Goal: Transaction & Acquisition: Download file/media

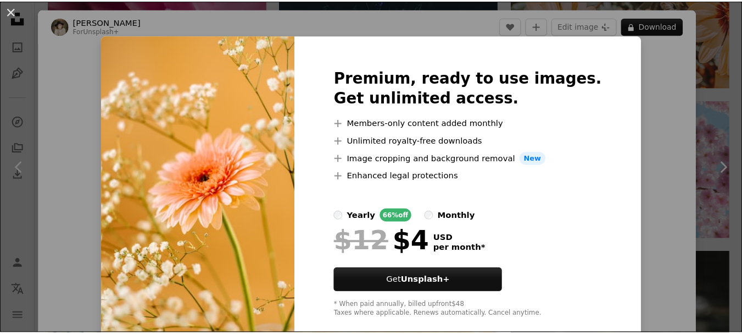
scroll to position [2198, 0]
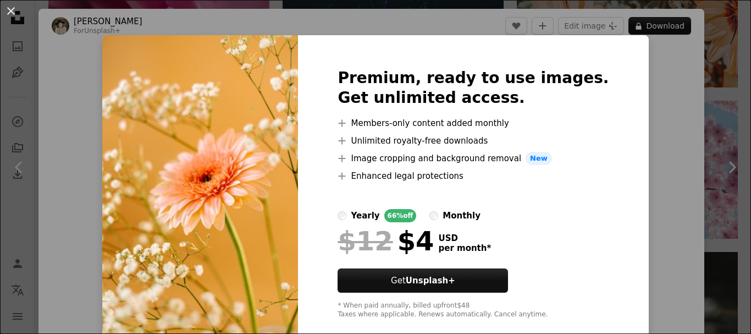
click at [653, 104] on div "An X shape Premium, ready to use images. Get unlimited access. A plus sign Memb…" at bounding box center [375, 167] width 751 height 334
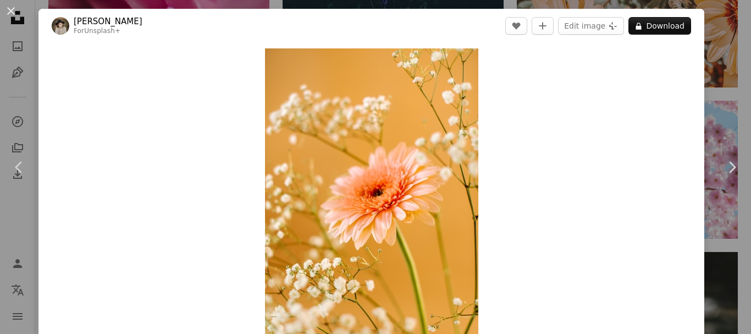
click at [720, 93] on div "An X shape Chevron left Chevron right [PERSON_NAME] For Unsplash+ A heart A plu…" at bounding box center [375, 167] width 751 height 334
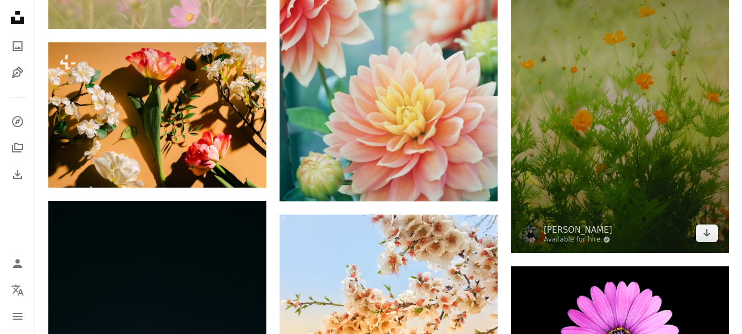
scroll to position [5000, 0]
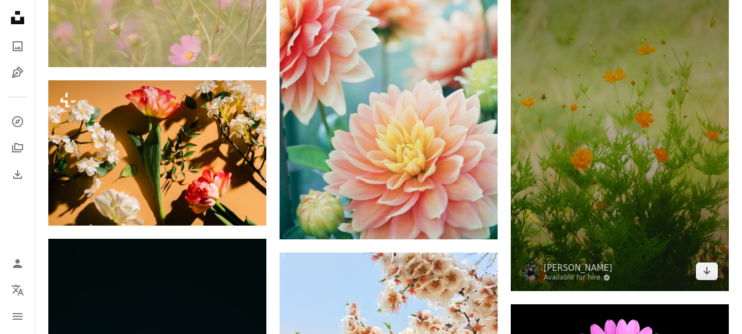
click at [649, 126] on img at bounding box center [620, 126] width 218 height 327
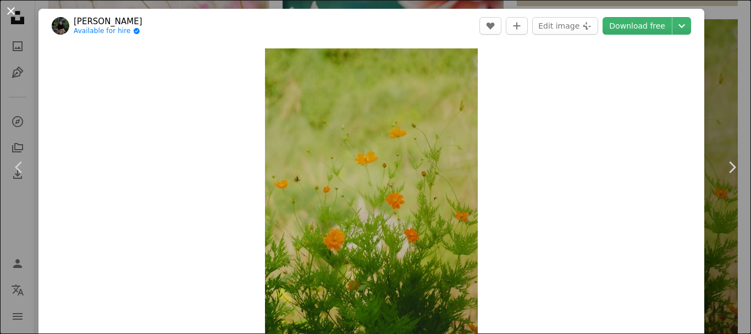
click at [12, 8] on button "An X shape" at bounding box center [10, 10] width 13 height 13
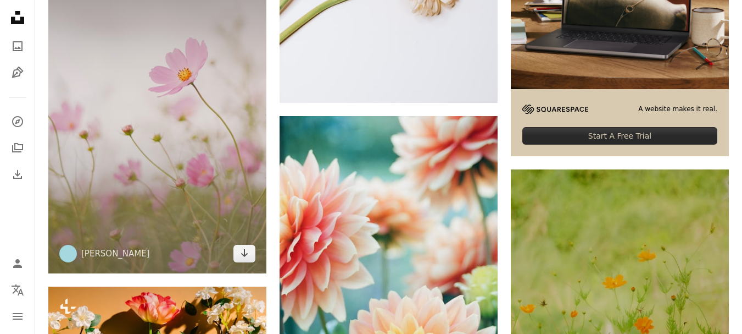
scroll to position [4780, 0]
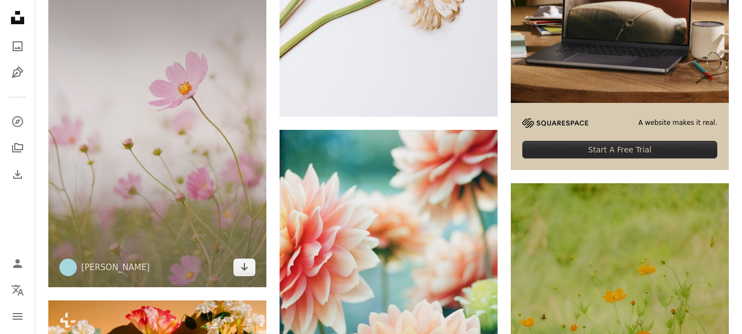
click at [187, 141] on img at bounding box center [157, 122] width 218 height 327
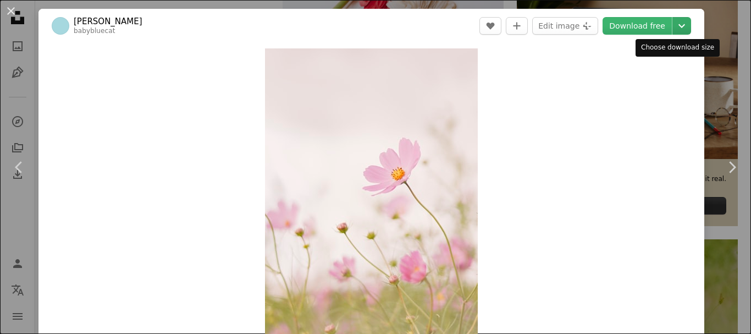
click at [675, 31] on icon "Chevron down" at bounding box center [682, 25] width 18 height 13
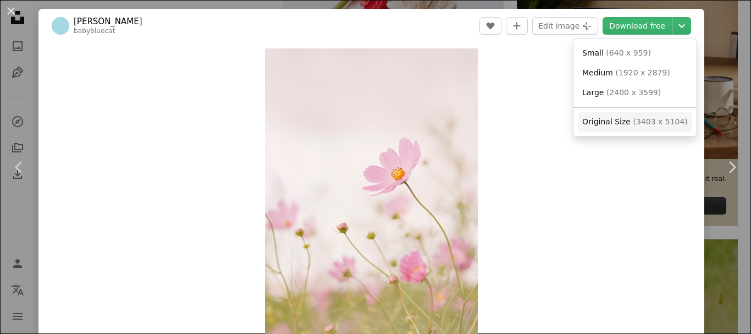
click at [649, 127] on span "Original Size ( 3403 x 5104 )" at bounding box center [634, 121] width 105 height 11
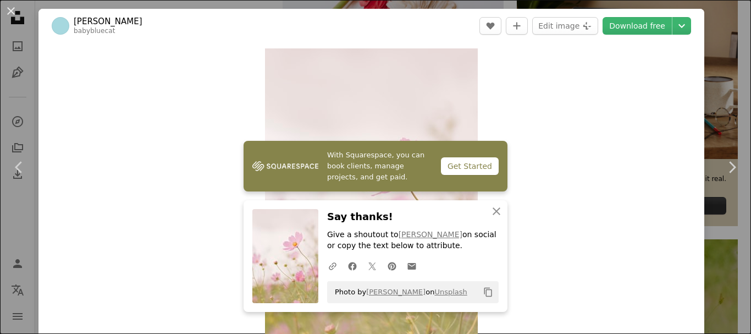
click at [712, 26] on div "An X shape Chevron left Chevron right [PERSON_NAME] babybluecat A heart A plus …" at bounding box center [375, 167] width 751 height 334
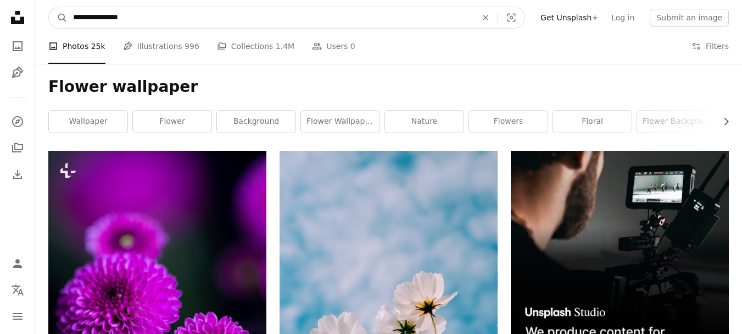
drag, startPoint x: 162, startPoint y: 14, endPoint x: 12, endPoint y: 23, distance: 149.7
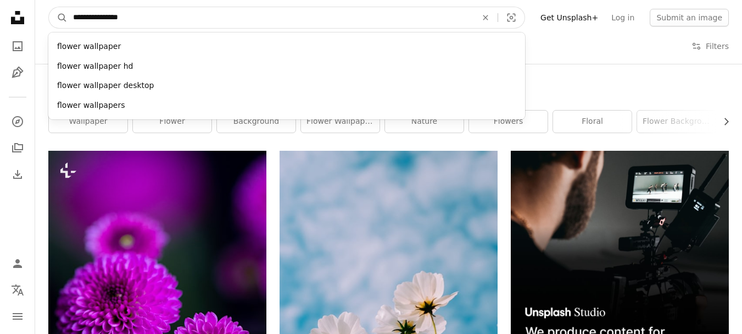
paste input "Find visuals sitewide"
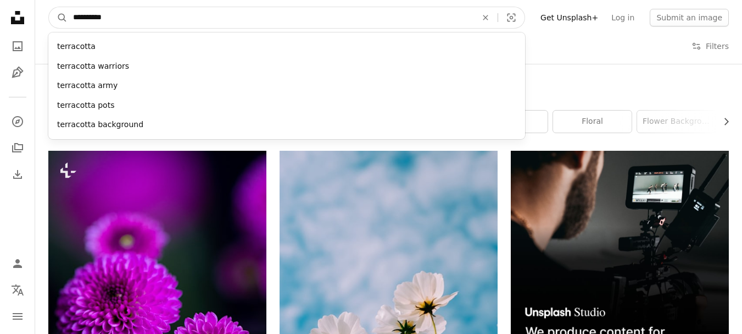
type input "**********"
click at [49, 7] on button "A magnifying glass" at bounding box center [58, 17] width 19 height 21
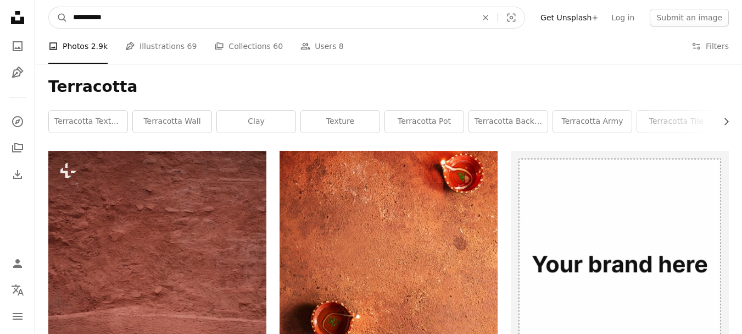
click at [123, 14] on input "**********" at bounding box center [271, 17] width 406 height 21
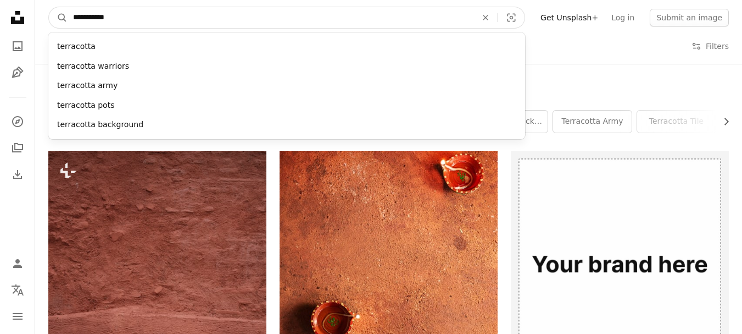
type input "**********"
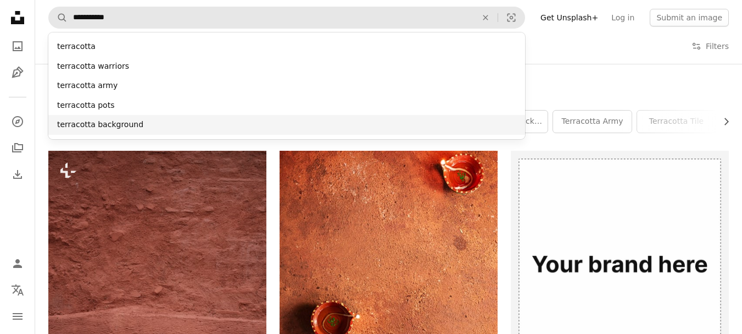
click at [102, 131] on div "terracotta background" at bounding box center [286, 125] width 477 height 20
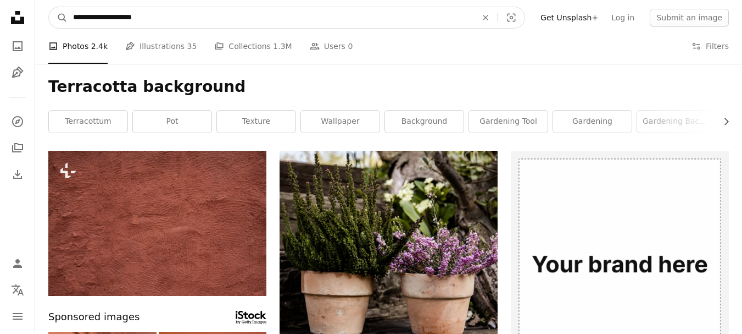
drag, startPoint x: 106, startPoint y: 20, endPoint x: 193, endPoint y: 20, distance: 87.4
click at [193, 20] on input "**********" at bounding box center [271, 17] width 406 height 21
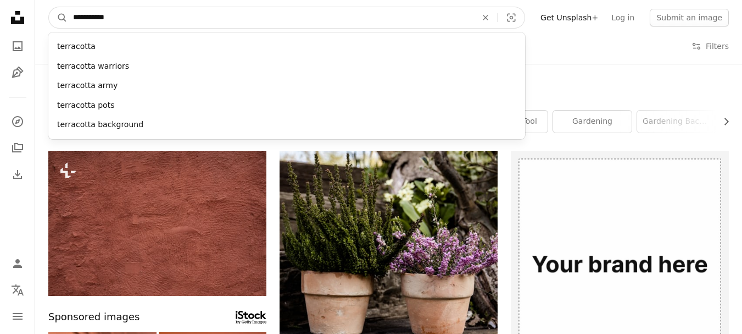
click at [72, 17] on input "**********" at bounding box center [271, 17] width 406 height 21
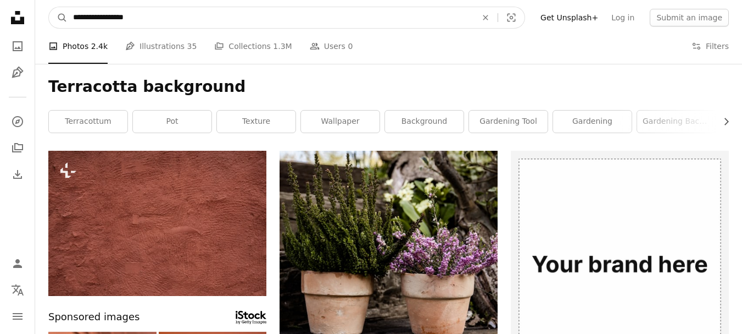
type input "**********"
click at [49, 7] on button "A magnifying glass" at bounding box center [58, 17] width 19 height 21
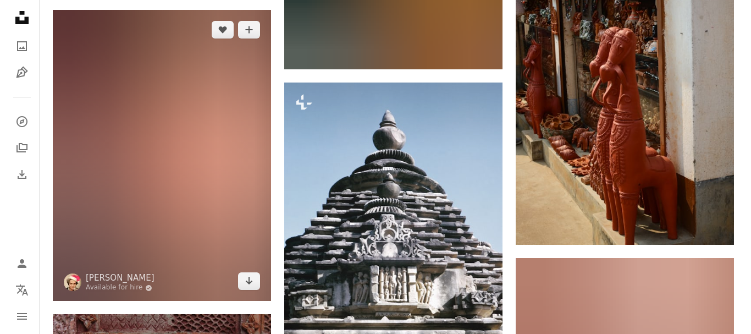
scroll to position [1264, 0]
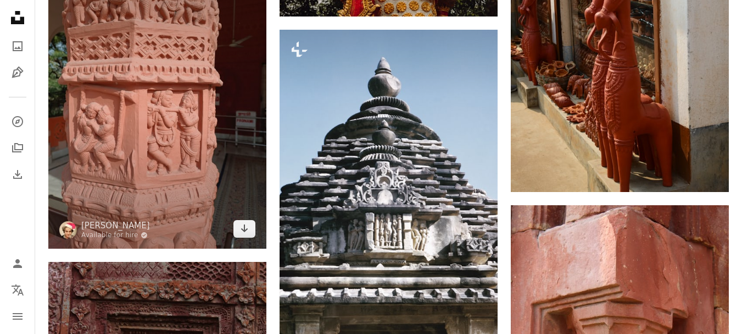
click at [148, 117] on img at bounding box center [157, 102] width 218 height 291
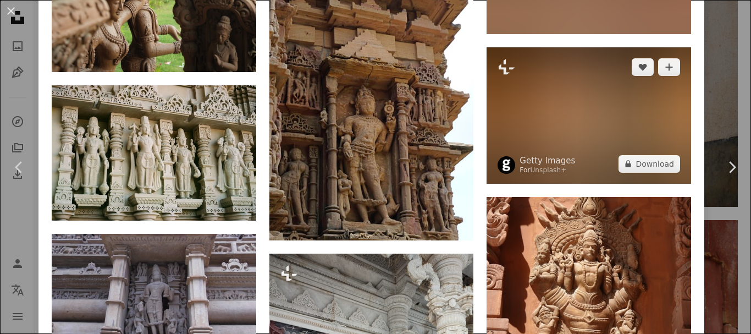
scroll to position [1758, 0]
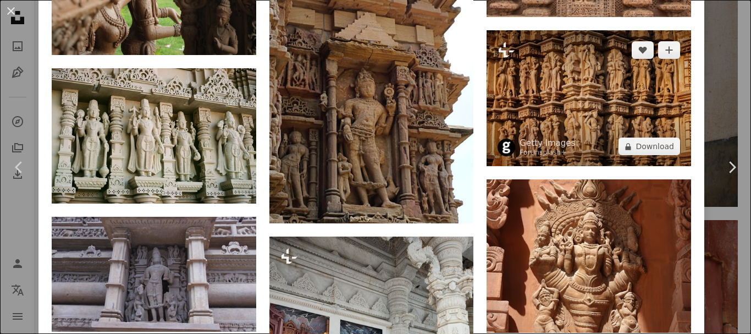
click at [598, 90] on img at bounding box center [588, 98] width 204 height 136
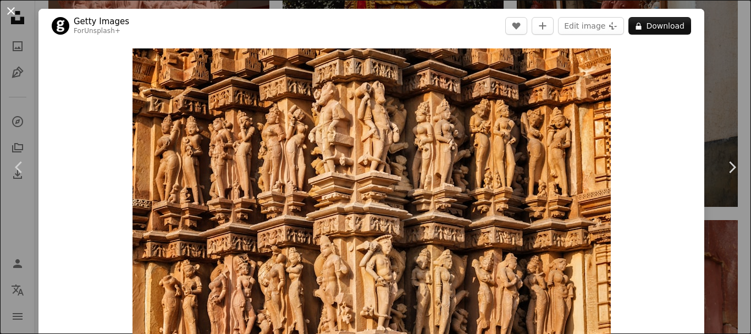
click at [13, 11] on button "An X shape" at bounding box center [10, 10] width 13 height 13
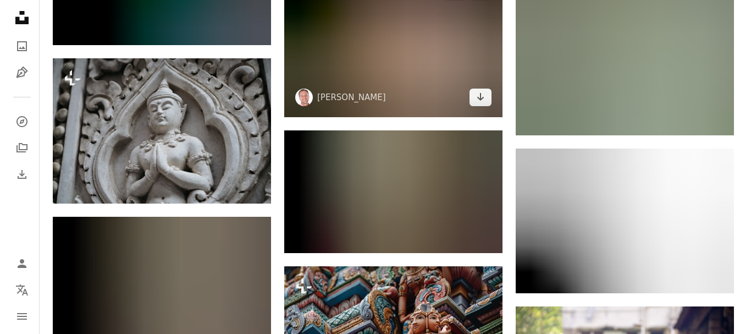
scroll to position [5055, 0]
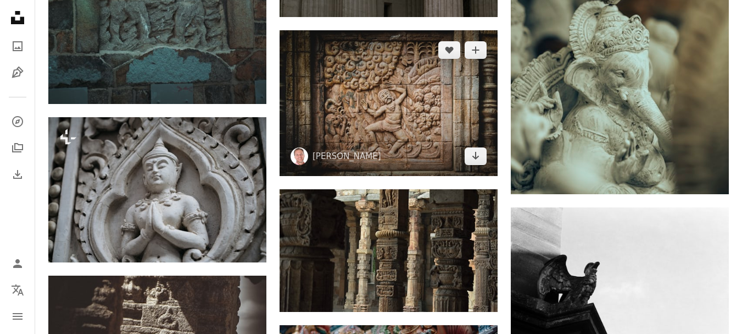
click at [415, 102] on img at bounding box center [389, 102] width 218 height 145
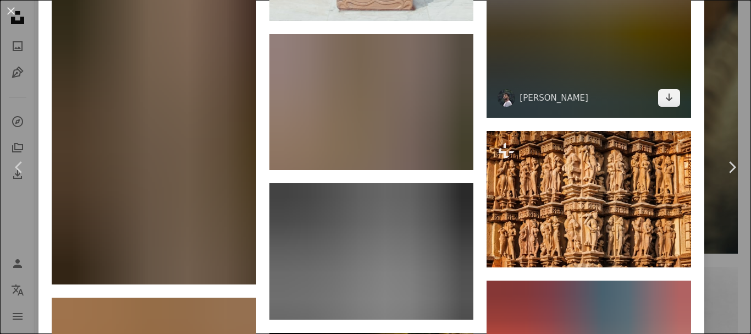
scroll to position [2143, 0]
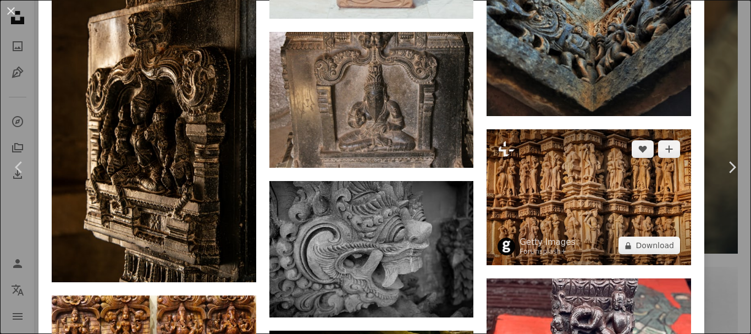
click at [565, 147] on img at bounding box center [588, 197] width 204 height 136
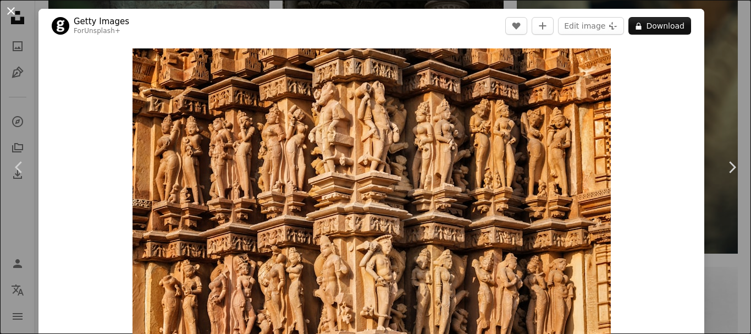
click at [10, 8] on button "An X shape" at bounding box center [10, 10] width 13 height 13
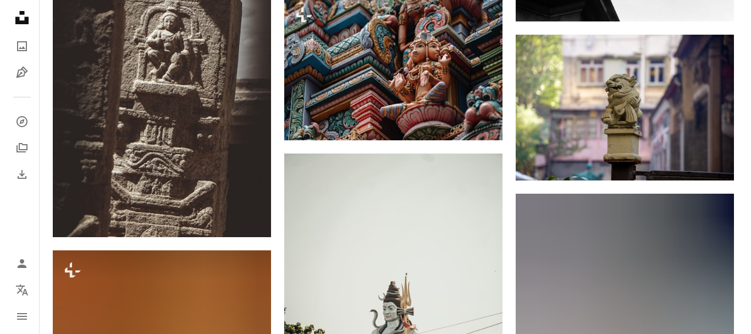
scroll to position [5550, 0]
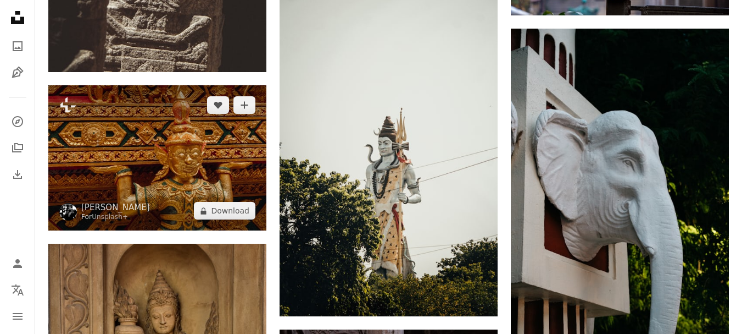
click at [193, 144] on img at bounding box center [157, 157] width 218 height 145
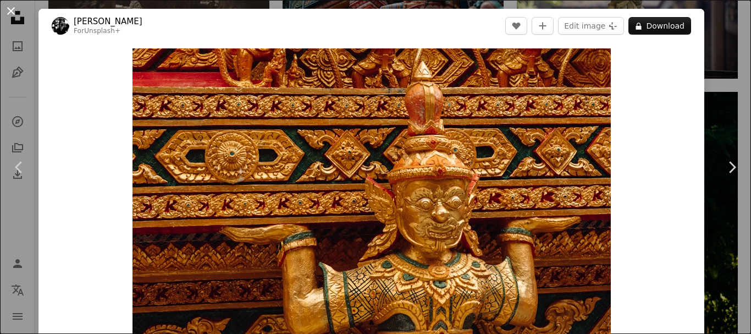
click at [14, 7] on button "An X shape" at bounding box center [10, 10] width 13 height 13
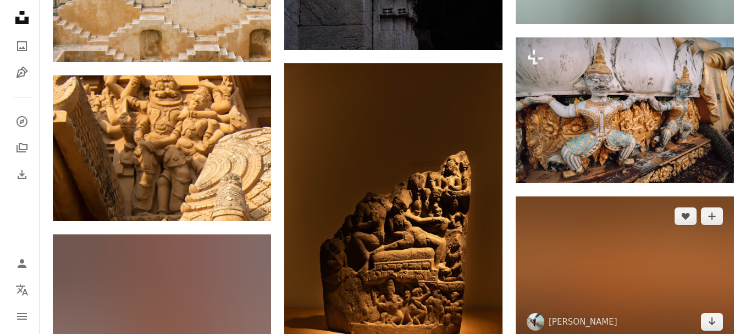
scroll to position [6319, 0]
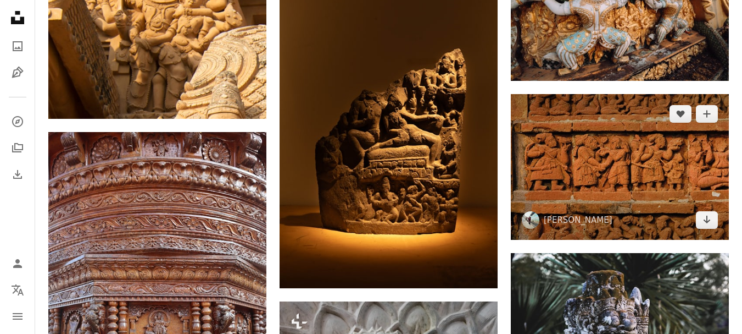
click at [591, 169] on img at bounding box center [620, 167] width 218 height 146
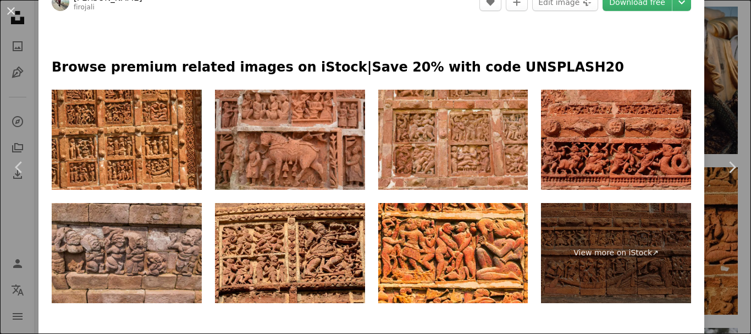
scroll to position [549, 0]
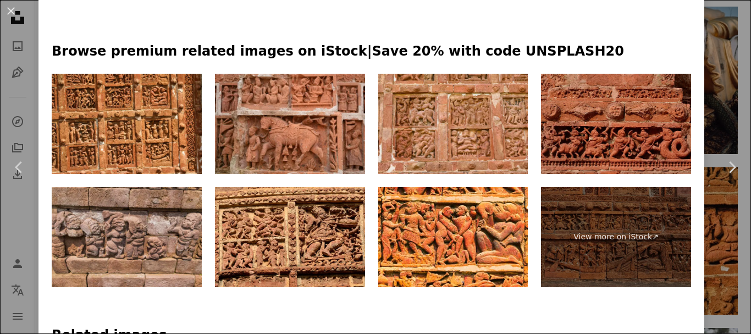
click at [611, 121] on img at bounding box center [616, 124] width 150 height 100
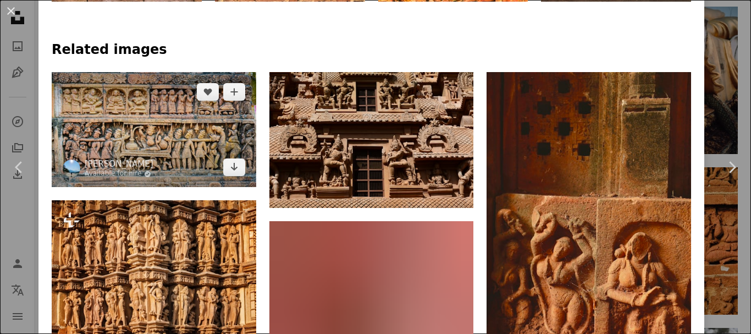
scroll to position [769, 0]
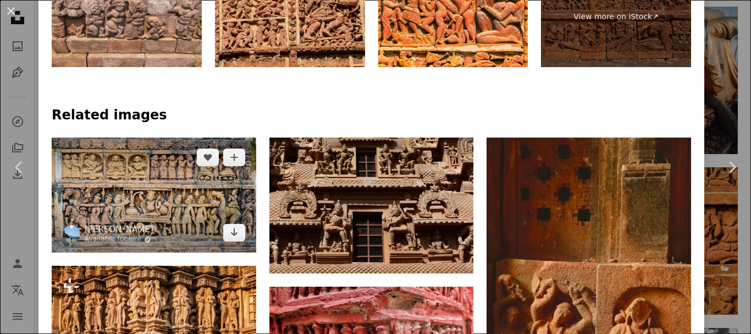
click at [156, 184] on img at bounding box center [154, 194] width 204 height 115
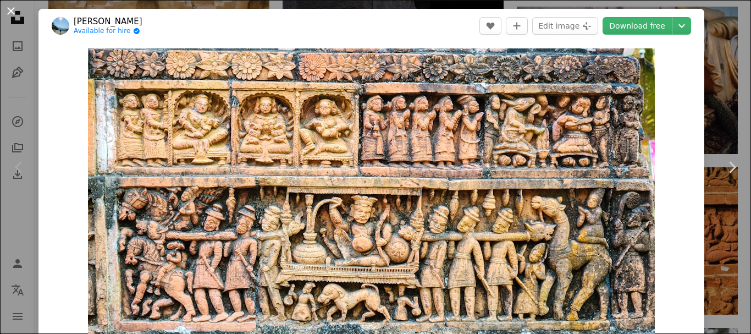
click at [9, 8] on button "An X shape" at bounding box center [10, 10] width 13 height 13
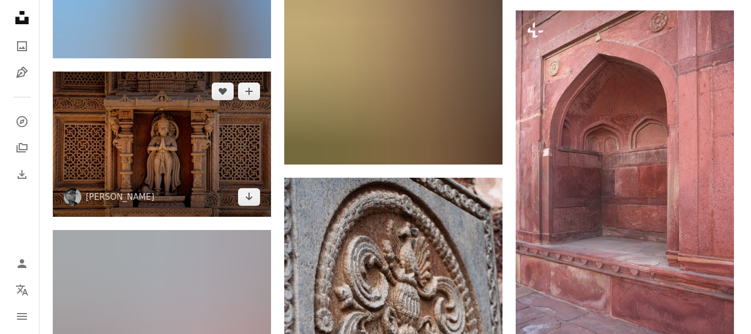
scroll to position [12913, 0]
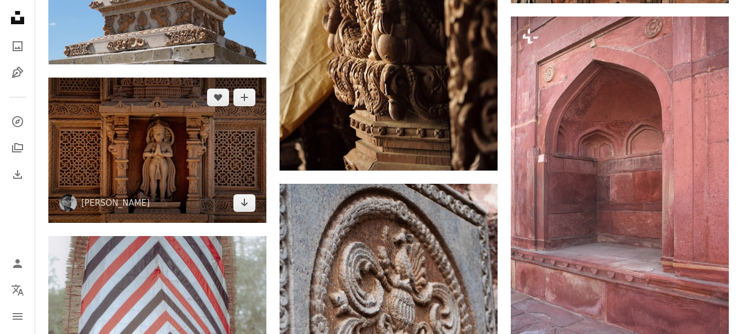
click at [95, 112] on img at bounding box center [157, 149] width 218 height 145
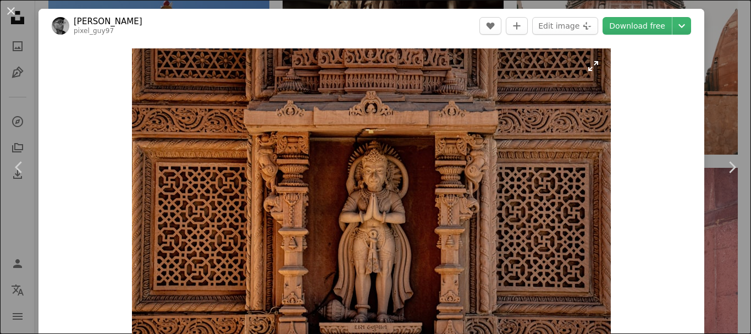
click at [346, 85] on img "Zoom in on this image" at bounding box center [371, 207] width 479 height 319
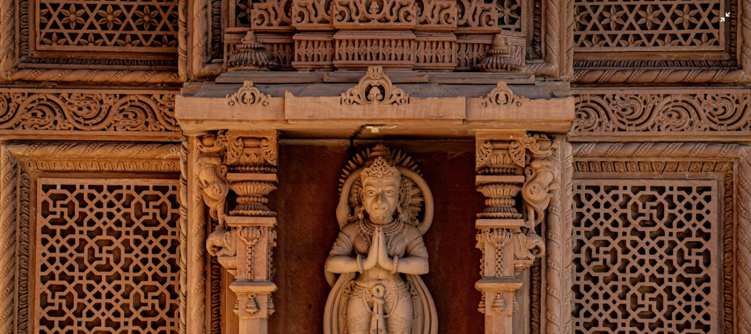
click at [153, 50] on img "Zoom out on this image" at bounding box center [375, 249] width 752 height 501
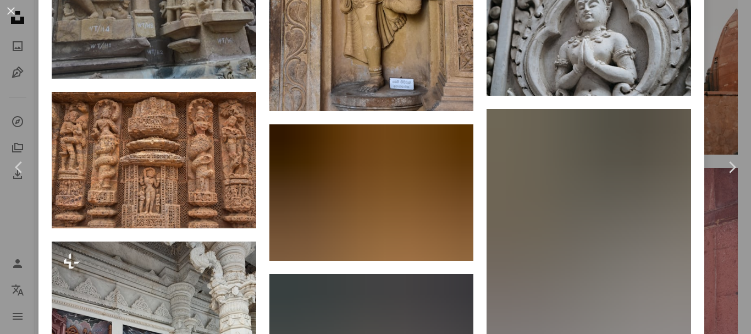
scroll to position [1573, 0]
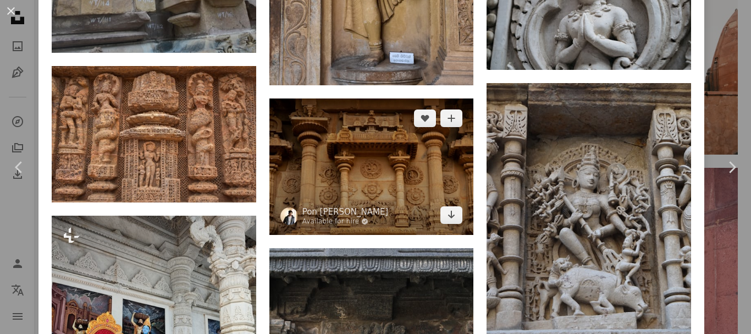
click at [363, 170] on img at bounding box center [371, 166] width 204 height 136
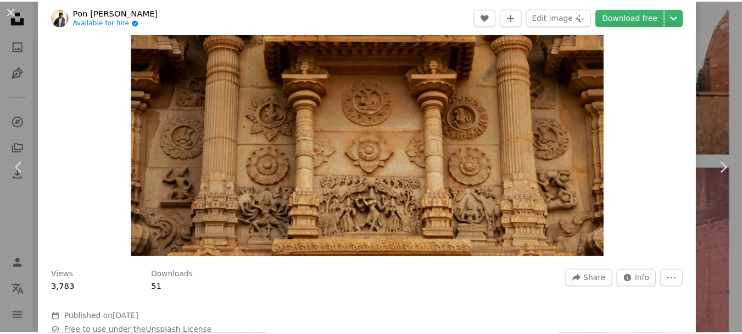
scroll to position [110, 0]
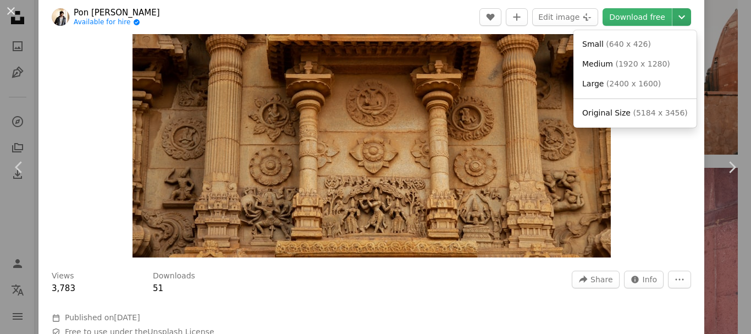
click at [673, 15] on icon "Chevron down" at bounding box center [682, 16] width 18 height 13
click at [637, 111] on span "( 5184 x 3456 )" at bounding box center [659, 112] width 54 height 9
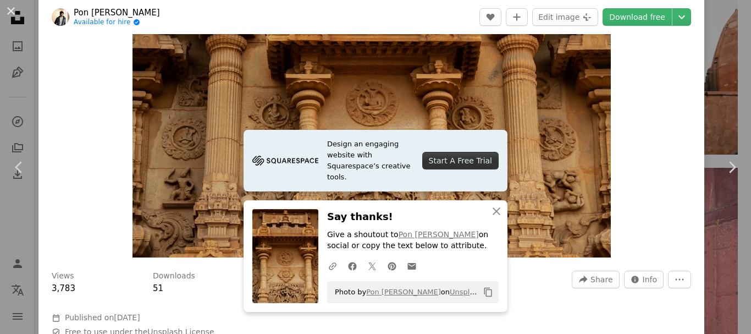
click at [717, 51] on div "An X shape Chevron left Chevron right Pon [PERSON_NAME] Available for hire A ch…" at bounding box center [375, 167] width 751 height 334
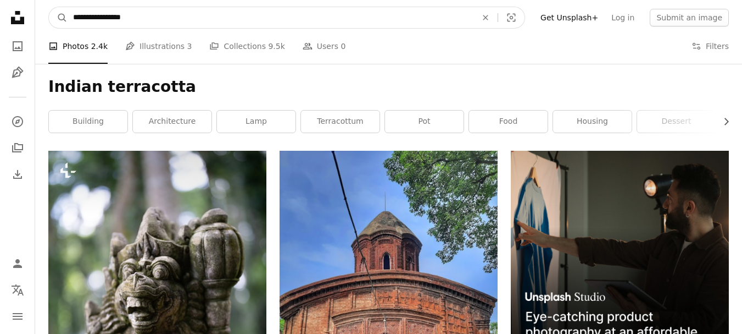
click at [142, 18] on input "**********" at bounding box center [271, 17] width 406 height 21
paste input "*********"
type input "**********"
click button "A magnifying glass" at bounding box center [58, 17] width 19 height 21
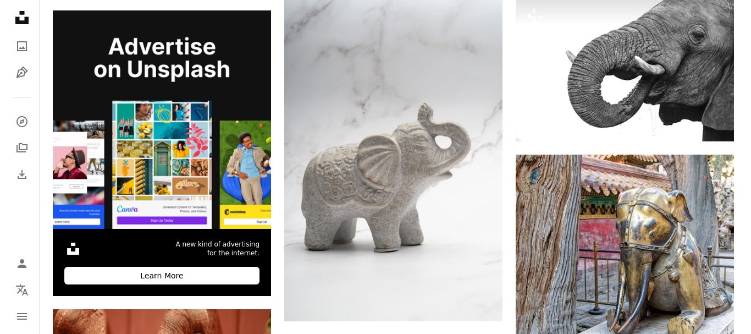
scroll to position [2253, 0]
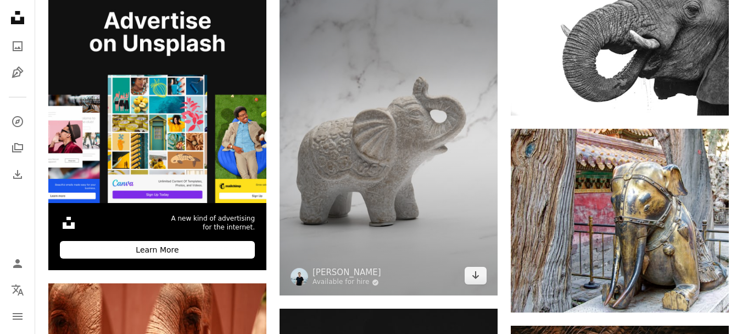
click at [417, 138] on img at bounding box center [389, 131] width 218 height 327
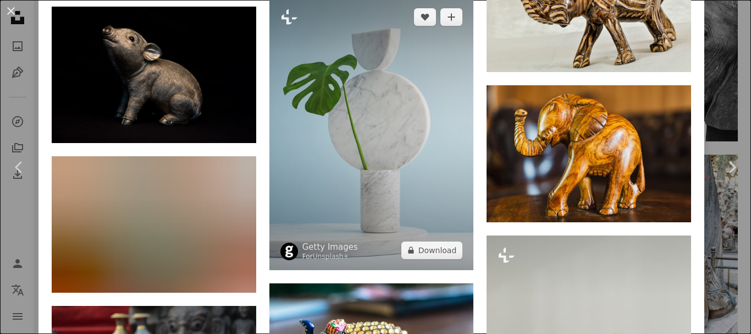
scroll to position [2802, 0]
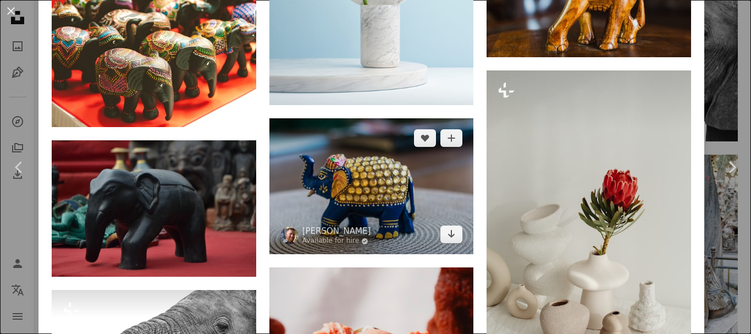
click at [340, 154] on img at bounding box center [371, 186] width 204 height 136
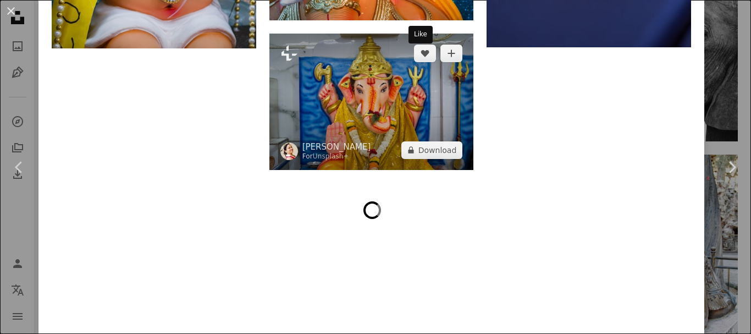
scroll to position [3901, 0]
